Goal: Task Accomplishment & Management: Complete application form

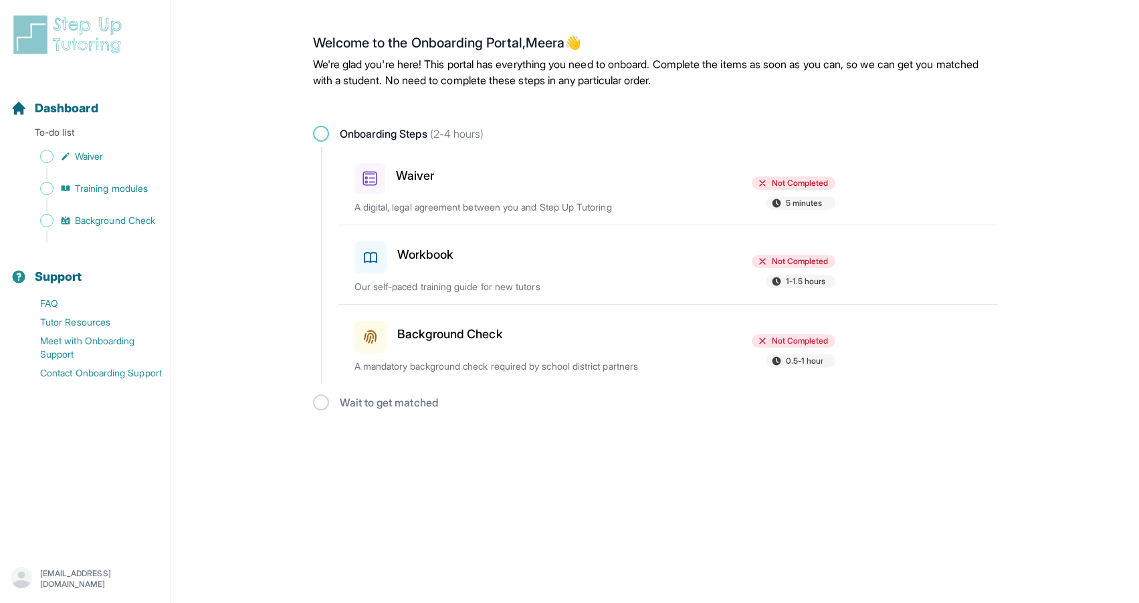
click at [684, 191] on div "Not Completed 5 minutes" at bounding box center [758, 195] width 156 height 36
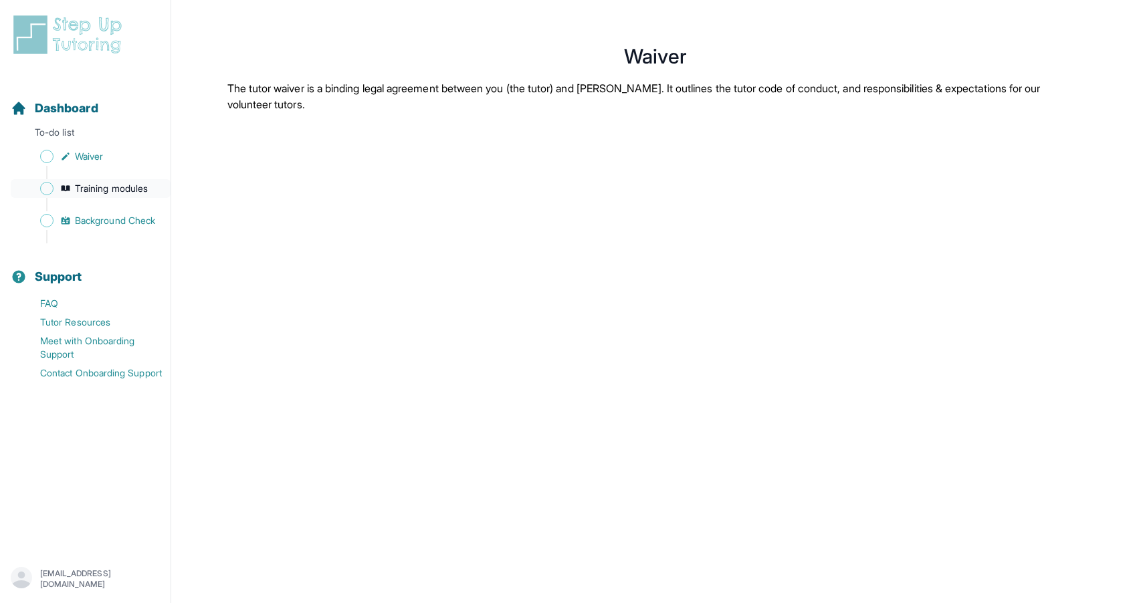
click at [98, 186] on span "Training modules" at bounding box center [111, 188] width 73 height 13
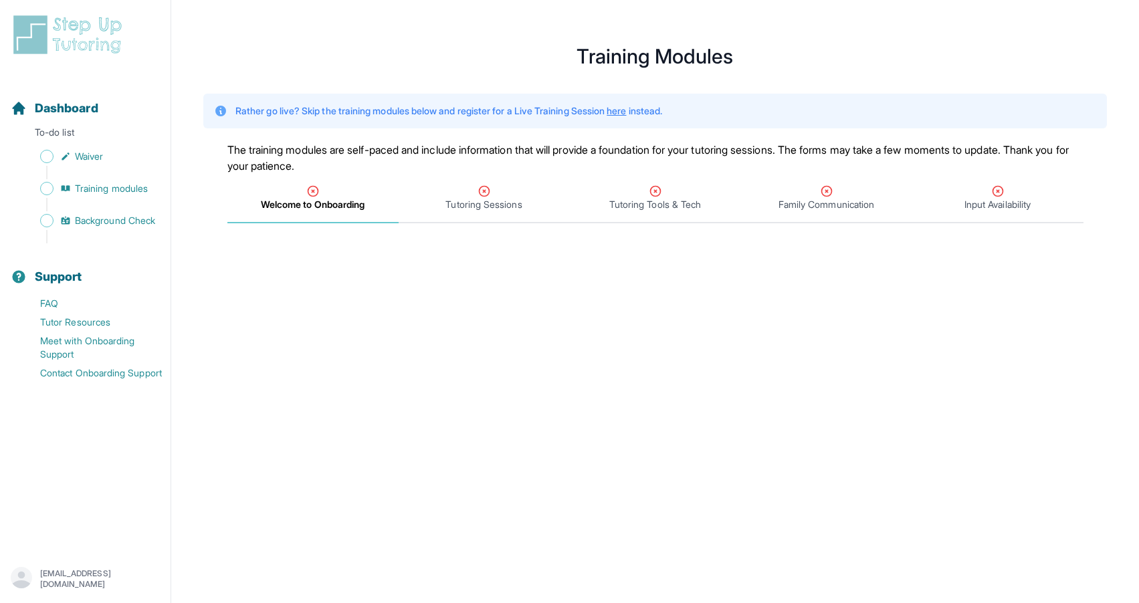
click at [106, 205] on div "Sidebar" at bounding box center [88, 204] width 155 height 13
click at [109, 225] on span "Background Check" at bounding box center [115, 220] width 80 height 13
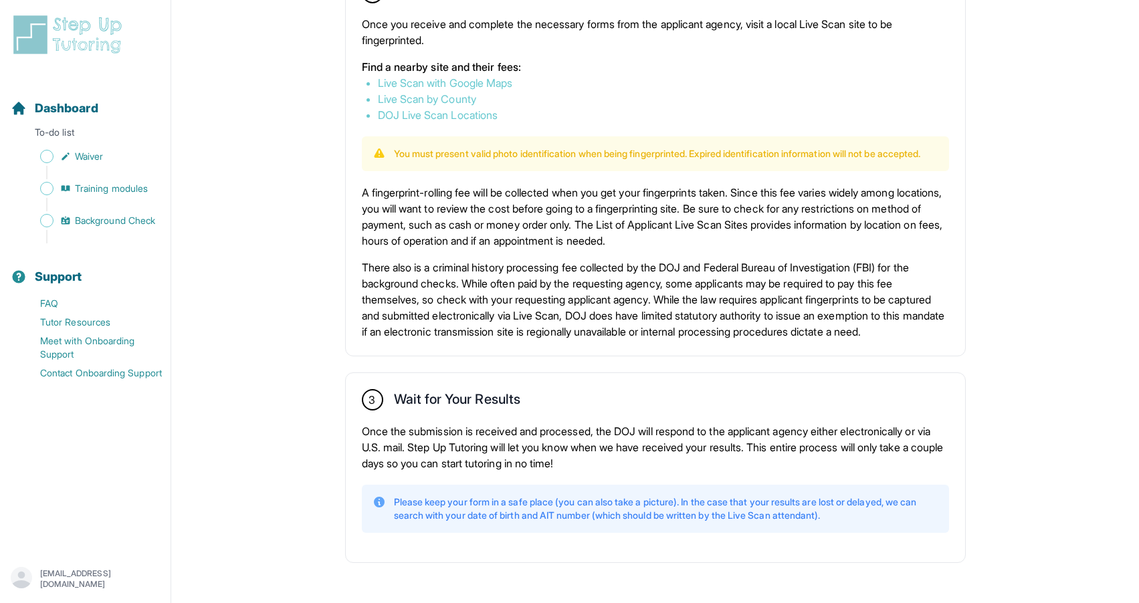
scroll to position [791, 0]
